Goal: Information Seeking & Learning: Learn about a topic

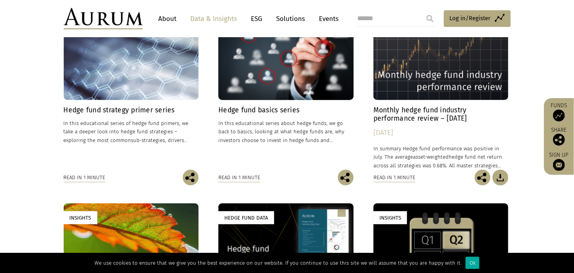
scroll to position [285, 0]
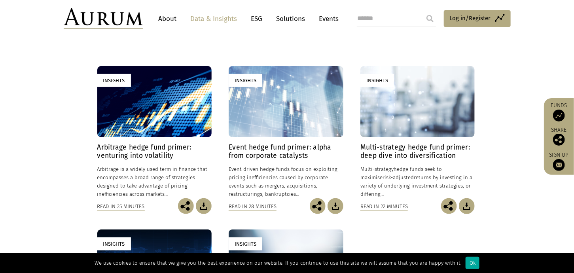
scroll to position [190, 0]
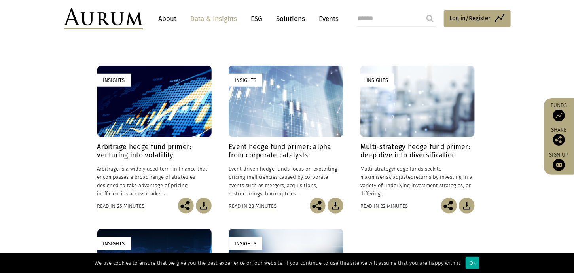
click at [170, 154] on h4 "Arbitrage hedge fund primer: venturing into volatility" at bounding box center [154, 151] width 114 height 17
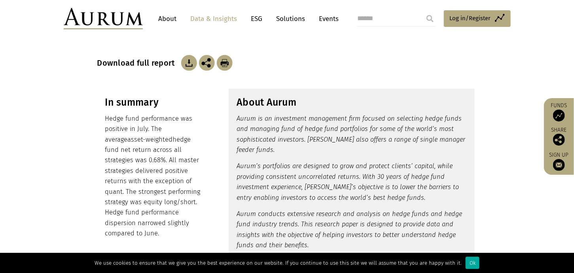
scroll to position [95, 0]
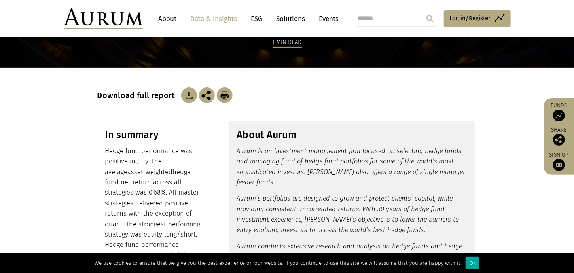
click at [186, 92] on img at bounding box center [189, 95] width 16 height 16
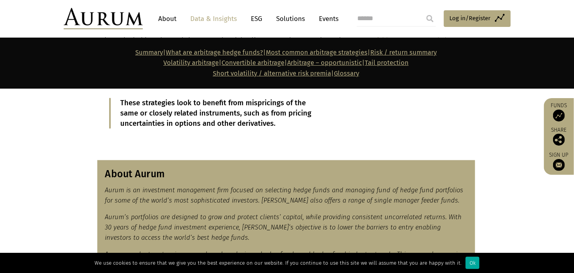
scroll to position [317, 0]
